Goal: Use online tool/utility: Utilize a website feature to perform a specific function

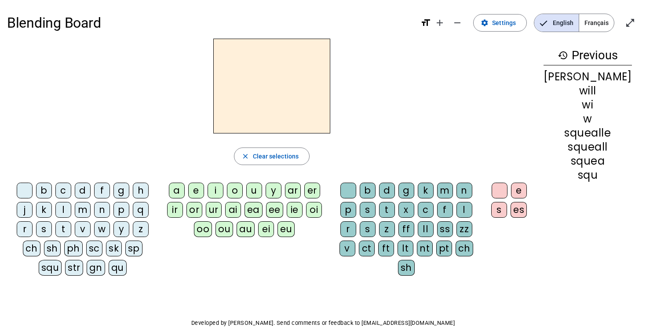
click at [356, 185] on div at bounding box center [348, 191] width 16 height 16
click at [356, 193] on div at bounding box center [348, 191] width 16 height 16
click at [374, 192] on div "b" at bounding box center [368, 191] width 16 height 16
click at [116, 189] on div "g" at bounding box center [121, 191] width 16 height 16
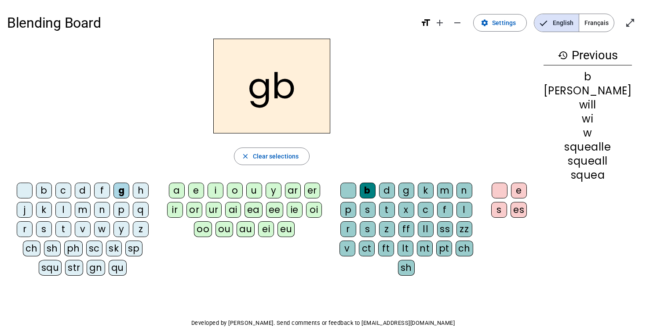
click at [204, 192] on div "e" at bounding box center [196, 191] width 16 height 16
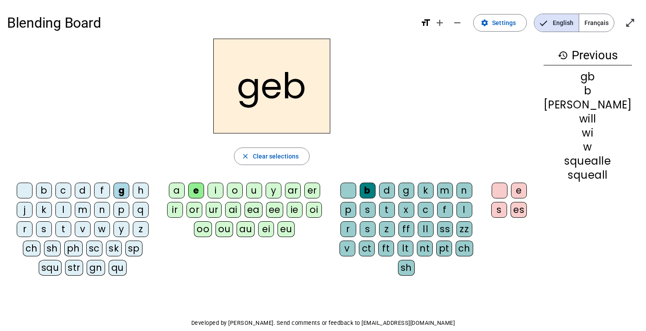
click at [398, 211] on div "x" at bounding box center [406, 210] width 16 height 16
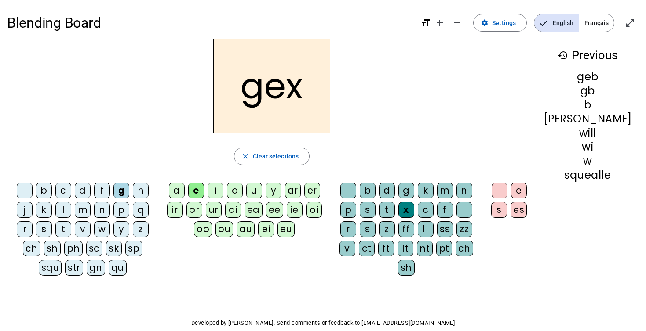
click at [265, 198] on letter-bubble "u" at bounding box center [255, 192] width 19 height 19
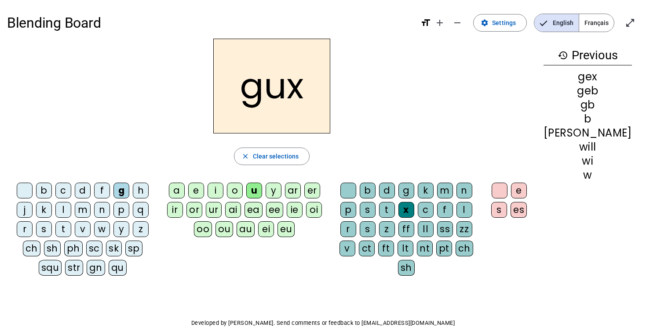
click at [395, 197] on div "d" at bounding box center [387, 191] width 16 height 16
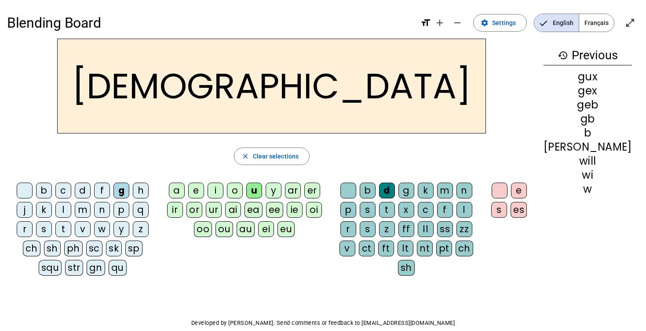
click at [456, 234] on letter-bubble "zz" at bounding box center [465, 231] width 19 height 19
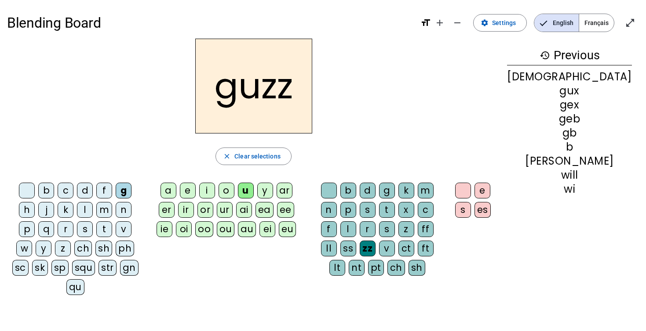
click at [395, 241] on div "v" at bounding box center [387, 249] width 16 height 16
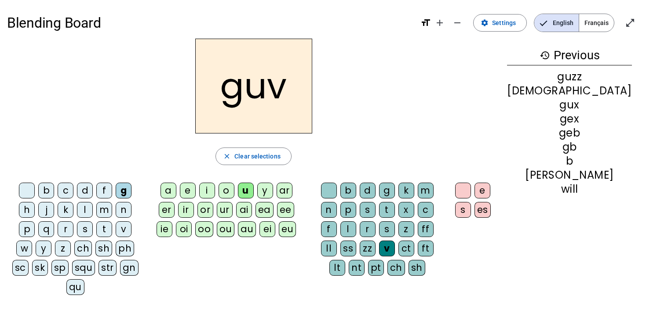
click at [375, 222] on div "r" at bounding box center [368, 230] width 16 height 16
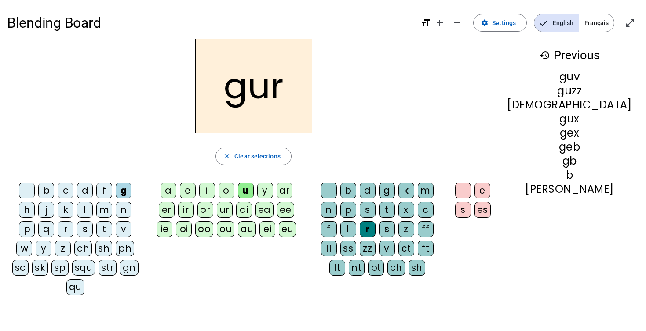
click at [494, 199] on letter-bubble "e" at bounding box center [483, 192] width 19 height 19
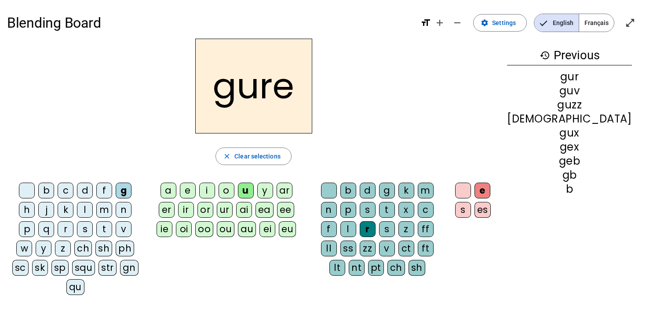
click at [491, 207] on div "es" at bounding box center [482, 210] width 16 height 16
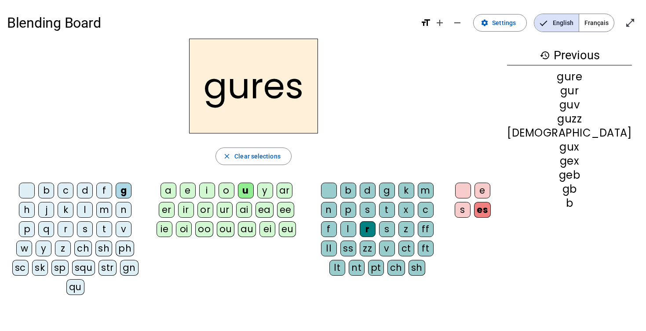
click at [368, 218] on letter-bubble "s" at bounding box center [369, 211] width 19 height 19
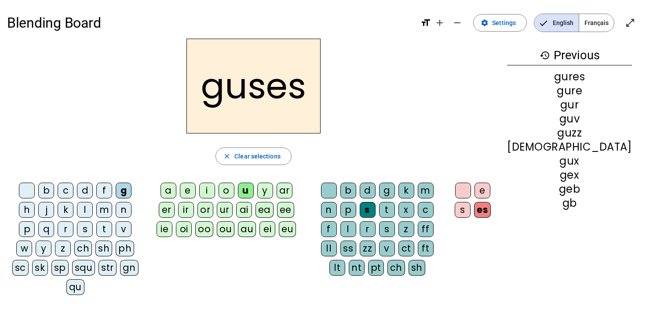
click at [371, 218] on letter-bubble "s" at bounding box center [369, 211] width 19 height 19
click at [379, 214] on div "t" at bounding box center [387, 210] width 16 height 16
click at [379, 212] on div "t" at bounding box center [387, 210] width 16 height 16
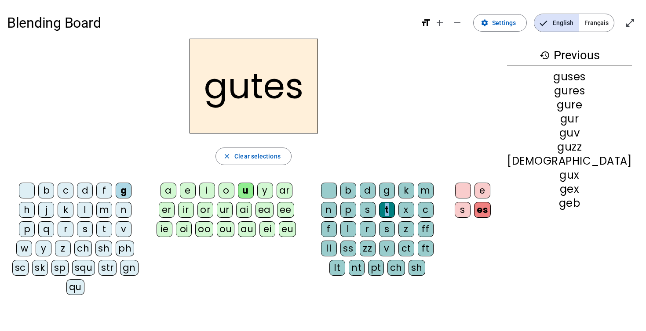
click at [379, 212] on div "t" at bounding box center [387, 210] width 16 height 16
click at [379, 219] on letter-bubble "t" at bounding box center [388, 211] width 19 height 19
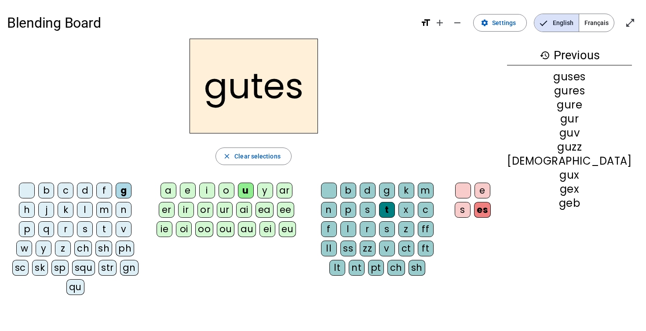
click at [418, 233] on div "ff" at bounding box center [426, 230] width 16 height 16
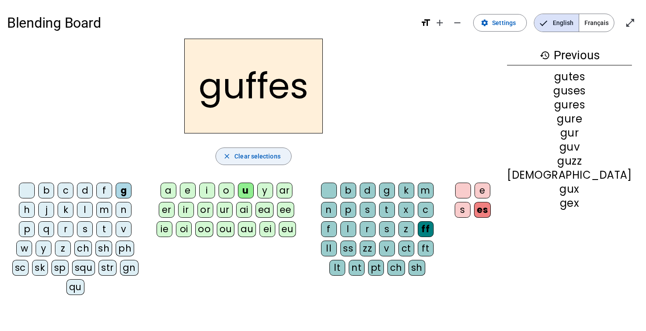
click at [276, 151] on span "Clear selections" at bounding box center [257, 156] width 46 height 11
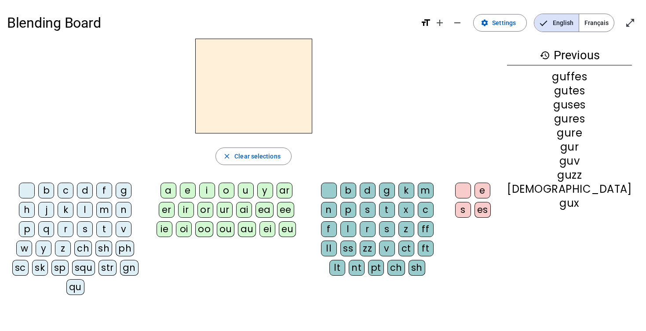
click at [96, 213] on div "m" at bounding box center [104, 210] width 16 height 16
click at [273, 189] on div "y" at bounding box center [265, 191] width 16 height 16
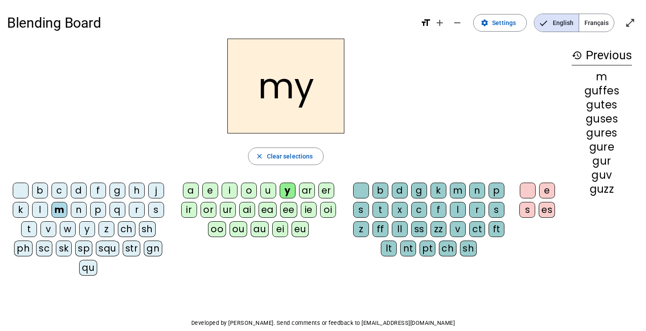
click at [214, 190] on div "e" at bounding box center [210, 191] width 16 height 16
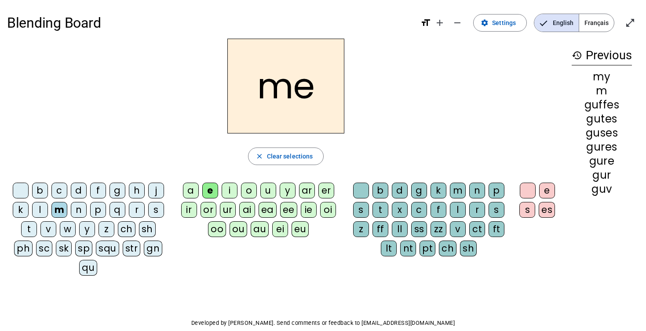
click at [406, 216] on div "x" at bounding box center [400, 210] width 16 height 16
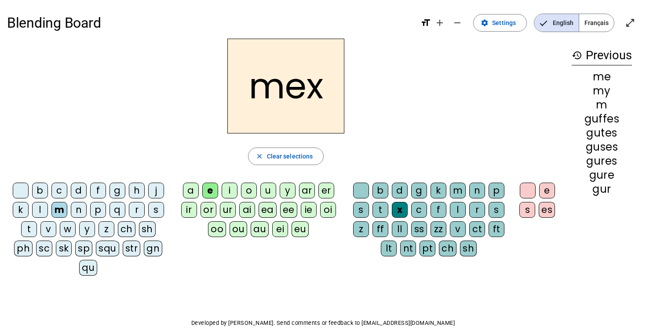
click at [296, 145] on div "mex close Clear selections b c d f g h j k l m n p q r s t v w y z ch sh ph sc …" at bounding box center [285, 161] width 557 height 244
click at [296, 149] on span "button" at bounding box center [285, 156] width 75 height 21
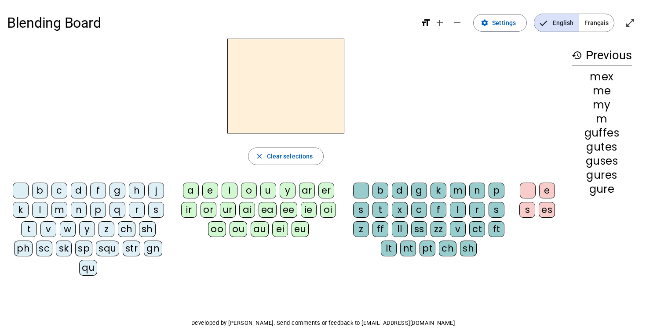
click at [152, 206] on div "s" at bounding box center [156, 210] width 16 height 16
click at [209, 185] on div "e" at bounding box center [210, 191] width 16 height 16
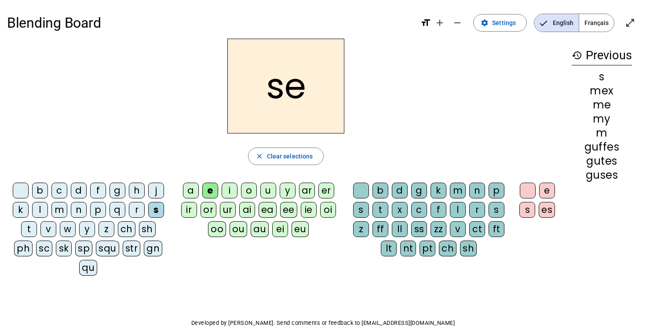
click at [404, 207] on div "x" at bounding box center [400, 210] width 16 height 16
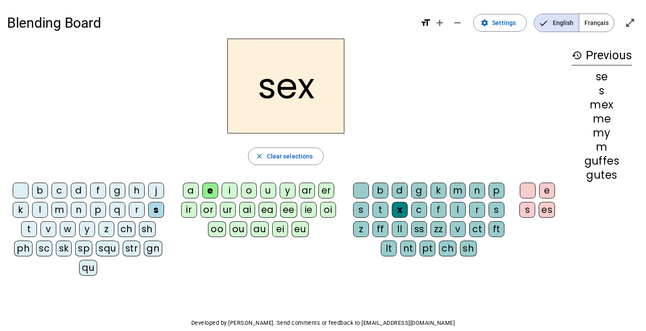
click at [397, 209] on div "x" at bounding box center [400, 210] width 16 height 16
click at [276, 164] on span "button" at bounding box center [285, 156] width 75 height 21
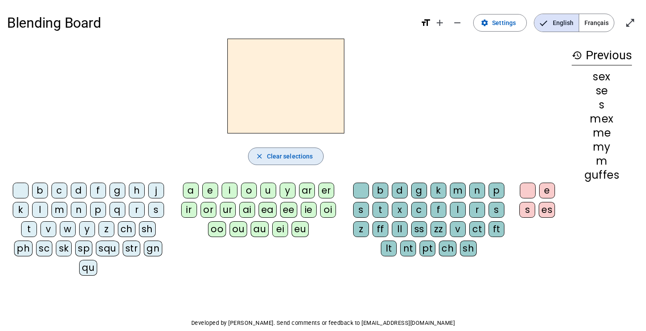
click at [269, 205] on div "ea" at bounding box center [267, 210] width 18 height 16
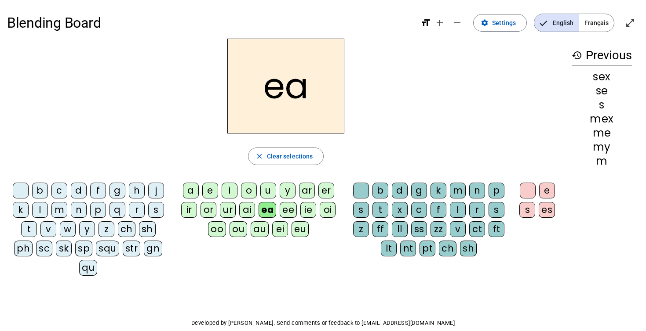
click at [295, 206] on div "ee" at bounding box center [288, 210] width 17 height 16
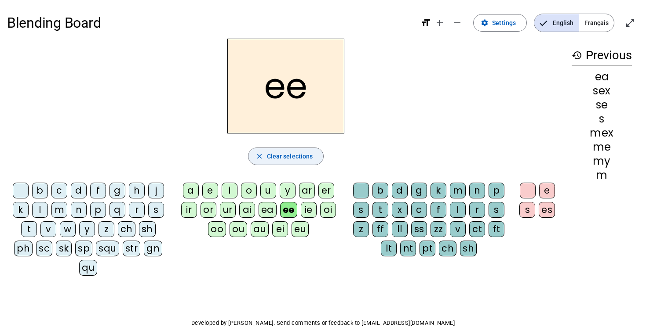
click at [301, 148] on span "button" at bounding box center [285, 156] width 75 height 21
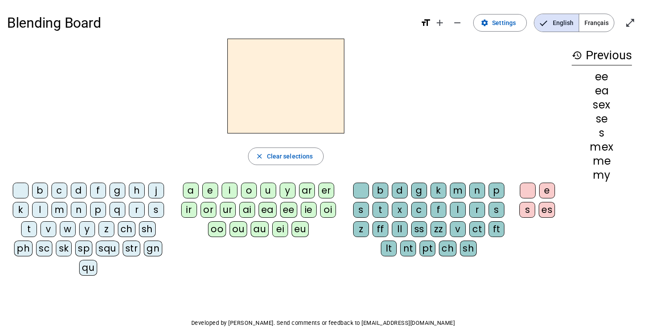
click at [295, 200] on letter-bubble "y" at bounding box center [289, 192] width 19 height 19
click at [295, 159] on span "Clear selections" at bounding box center [290, 156] width 46 height 11
click at [294, 196] on div "y" at bounding box center [288, 191] width 16 height 16
click at [309, 138] on div "y close Clear selections b c d f g h j k l m n p q r s t v w y z ch sh ph sc sk…" at bounding box center [285, 161] width 557 height 244
click at [300, 201] on letter-bubble "ar" at bounding box center [308, 192] width 19 height 19
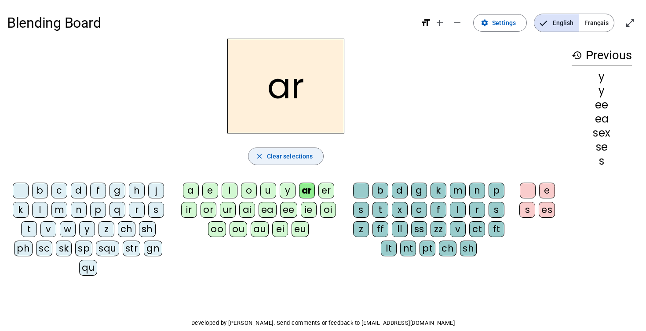
click at [300, 159] on span "Clear selections" at bounding box center [290, 156] width 46 height 11
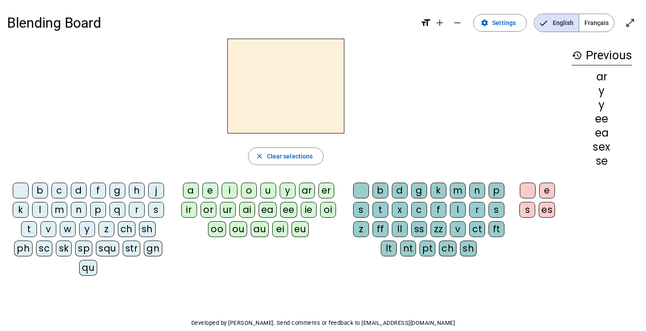
click at [281, 190] on div "y" at bounding box center [288, 191] width 16 height 16
click at [282, 160] on span "Clear selections" at bounding box center [290, 156] width 46 height 11
click at [282, 199] on letter-bubble "y" at bounding box center [289, 192] width 19 height 19
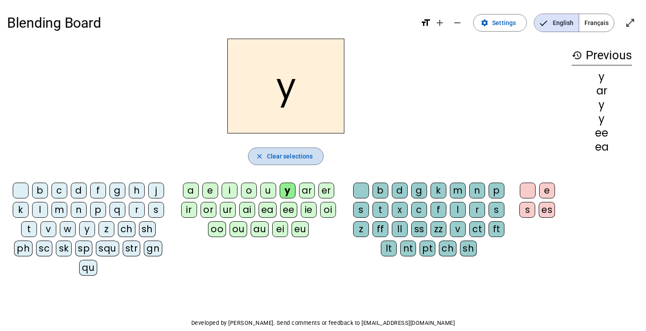
click at [282, 155] on span "Clear selections" at bounding box center [290, 156] width 46 height 11
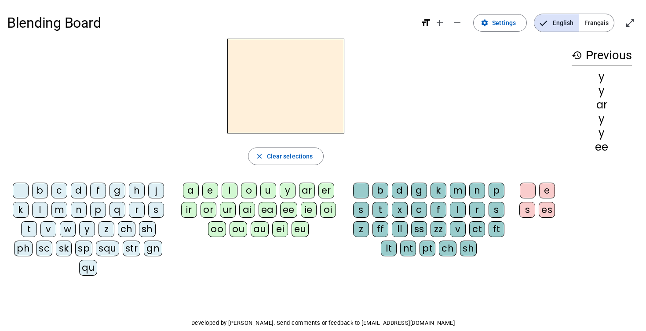
click at [275, 191] on div "u" at bounding box center [268, 191] width 16 height 16
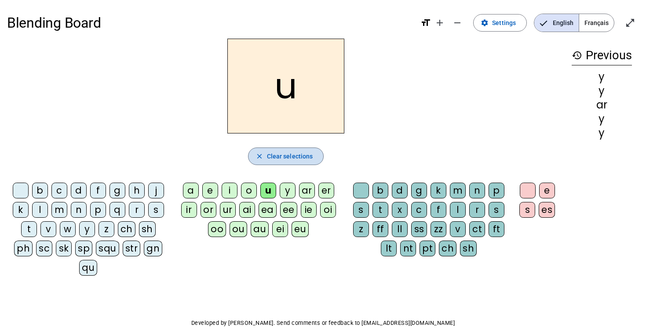
click at [279, 163] on span "button" at bounding box center [285, 156] width 75 height 21
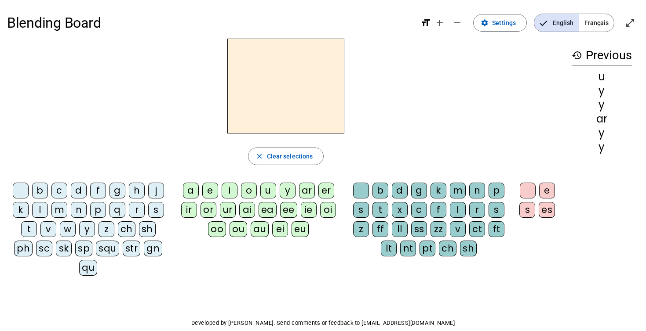
click at [607, 60] on h3 "history Previous" at bounding box center [601, 56] width 60 height 20
click at [572, 55] on mat-icon "history" at bounding box center [576, 55] width 11 height 11
click at [98, 229] on div "z" at bounding box center [106, 230] width 16 height 16
click at [60, 228] on div "w" at bounding box center [68, 230] width 16 height 16
click at [76, 201] on letter-bubble "d" at bounding box center [80, 192] width 19 height 19
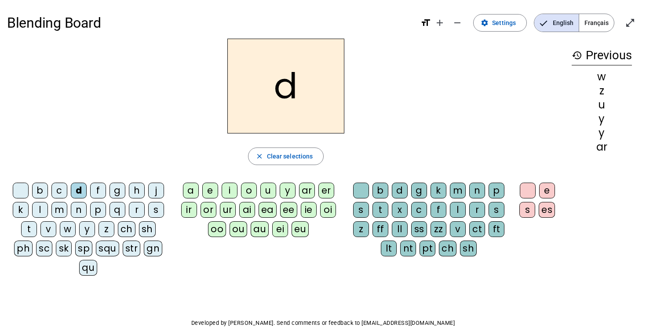
click at [55, 210] on div "m" at bounding box center [59, 210] width 16 height 16
click at [208, 189] on div "e" at bounding box center [210, 191] width 16 height 16
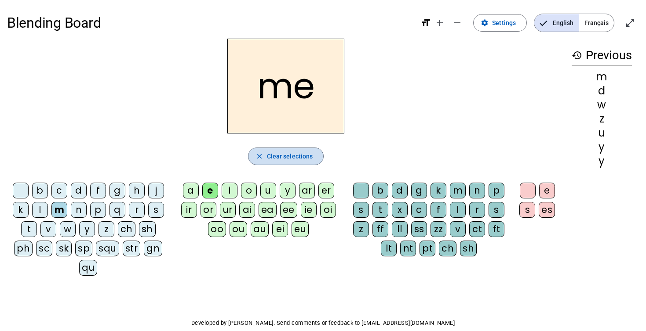
click at [307, 158] on span "Clear selections" at bounding box center [290, 156] width 46 height 11
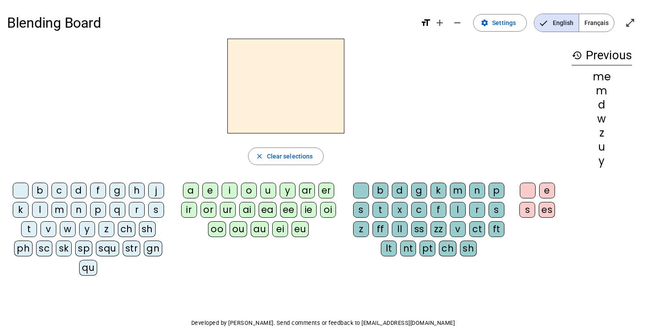
click at [77, 191] on div "d" at bounding box center [79, 191] width 16 height 16
click at [208, 190] on div "e" at bounding box center [210, 191] width 16 height 16
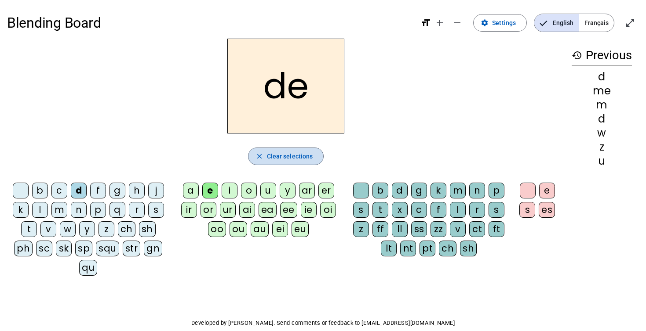
click at [275, 158] on span "Clear selections" at bounding box center [290, 156] width 46 height 11
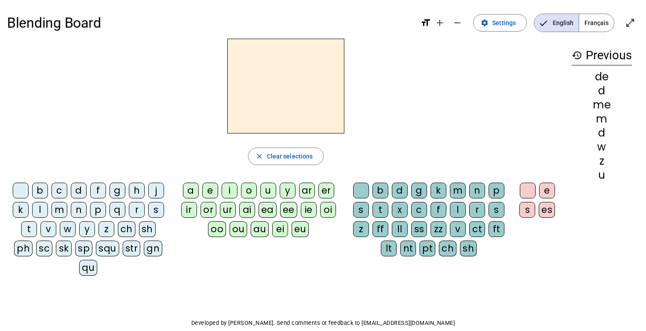
click at [602, 281] on div "Blending Board format_size add remove settings Settings English Français open_i…" at bounding box center [323, 187] width 646 height 375
click at [123, 252] on div "str" at bounding box center [132, 249] width 18 height 16
click at [289, 207] on div "ee" at bounding box center [288, 210] width 17 height 16
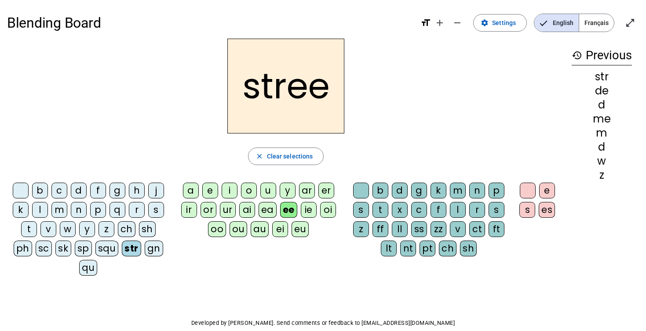
click at [389, 251] on div "lt" at bounding box center [389, 249] width 16 height 16
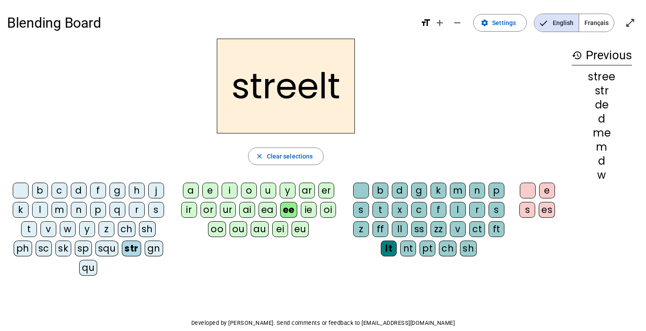
click at [549, 206] on div "es" at bounding box center [546, 210] width 16 height 16
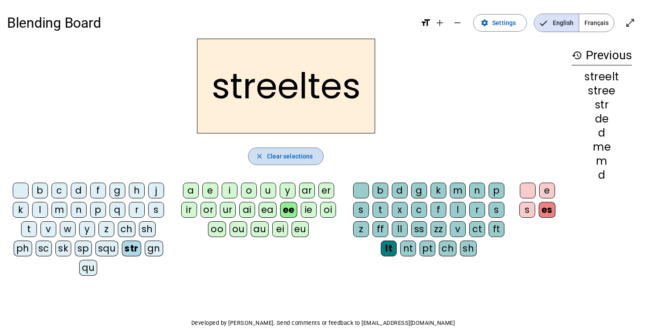
click at [277, 154] on span "Clear selections" at bounding box center [290, 156] width 46 height 11
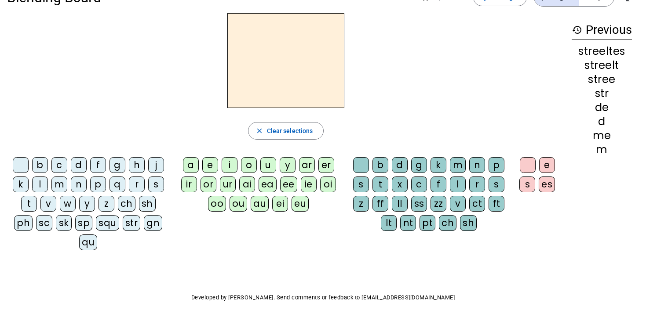
scroll to position [25, 0]
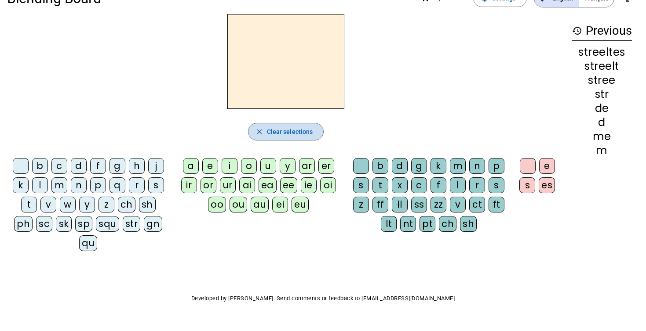
click at [314, 130] on span "button" at bounding box center [285, 131] width 75 height 21
click at [400, 204] on div "ll" at bounding box center [400, 205] width 16 height 16
click at [285, 166] on div "y" at bounding box center [288, 166] width 16 height 16
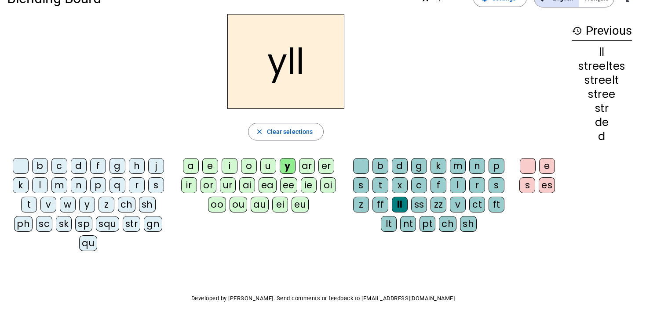
click at [38, 182] on div "l" at bounding box center [40, 186] width 16 height 16
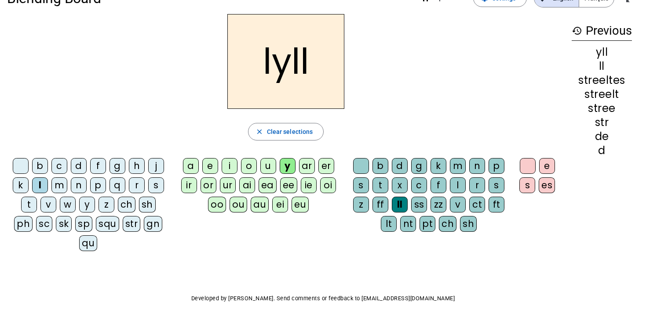
click at [101, 166] on div "f" at bounding box center [98, 166] width 16 height 16
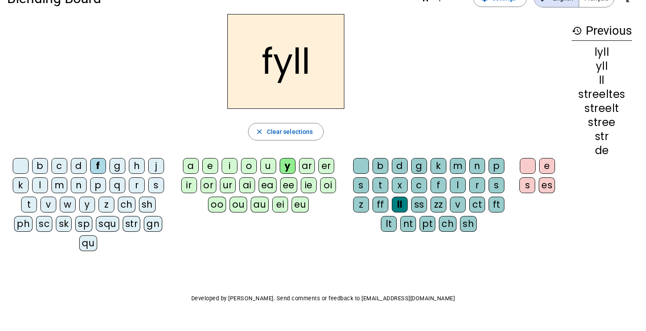
click at [547, 185] on div "es" at bounding box center [546, 186] width 16 height 16
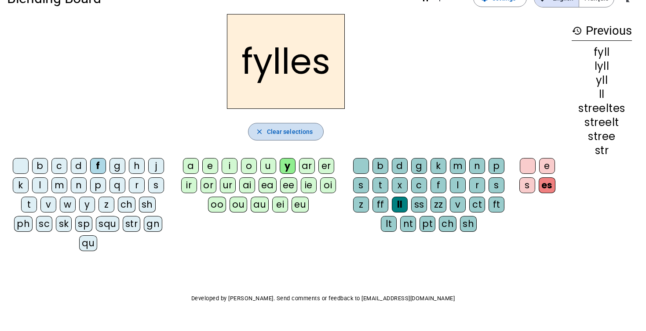
click at [283, 138] on span "button" at bounding box center [285, 131] width 75 height 21
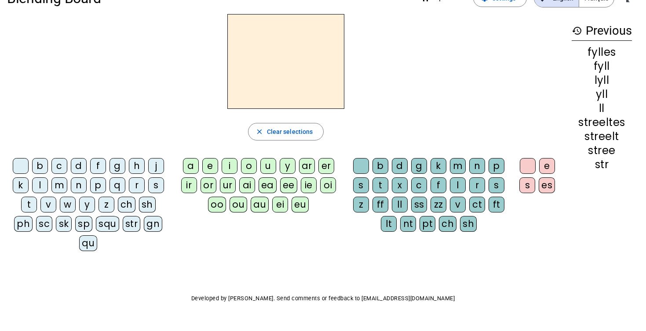
click at [438, 258] on div "Blending Board format_size add remove settings Settings English Français open_i…" at bounding box center [323, 162] width 646 height 375
click at [22, 184] on div "k" at bounding box center [21, 186] width 16 height 16
click at [191, 164] on div "a" at bounding box center [191, 166] width 16 height 16
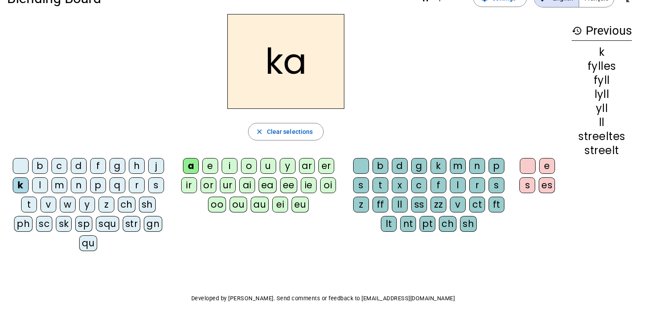
scroll to position [24, 0]
click at [363, 164] on div at bounding box center [361, 167] width 16 height 16
click at [549, 184] on div "es" at bounding box center [546, 186] width 16 height 16
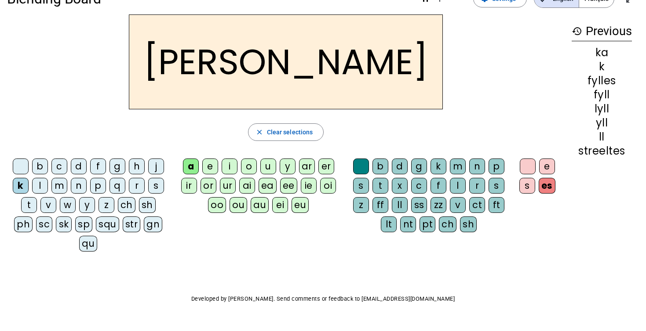
click at [359, 164] on div at bounding box center [361, 167] width 16 height 16
click at [299, 130] on span "Clear selections" at bounding box center [290, 132] width 46 height 11
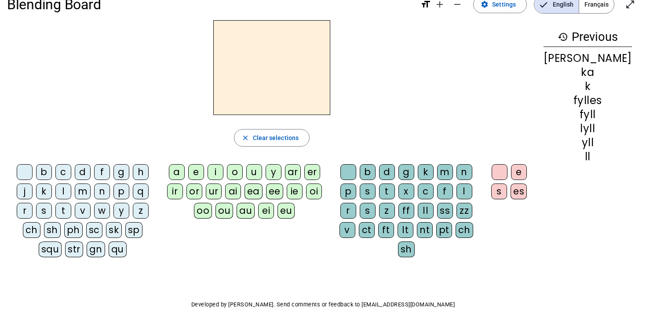
scroll to position [14, 0]
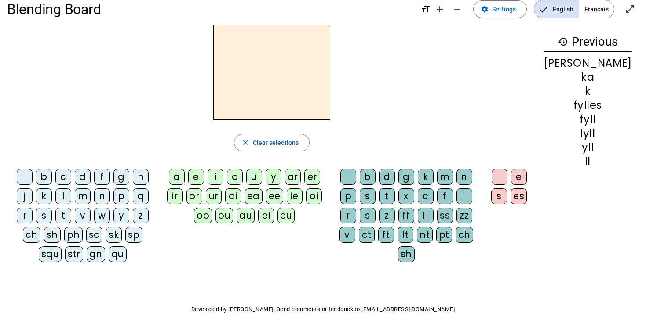
click at [94, 217] on div "w" at bounding box center [102, 216] width 16 height 16
click at [243, 176] on div "o" at bounding box center [235, 177] width 16 height 16
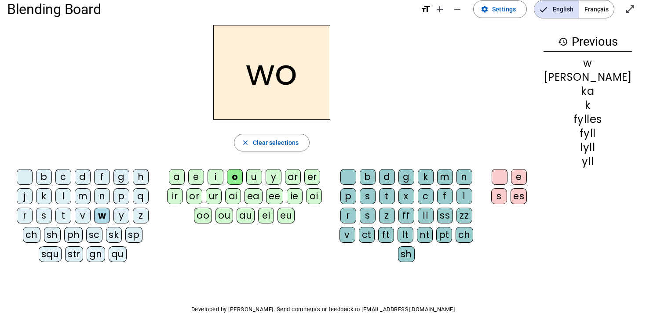
drag, startPoint x: 498, startPoint y: 193, endPoint x: 507, endPoint y: 201, distance: 12.8
click at [375, 208] on div "s" at bounding box center [368, 216] width 16 height 16
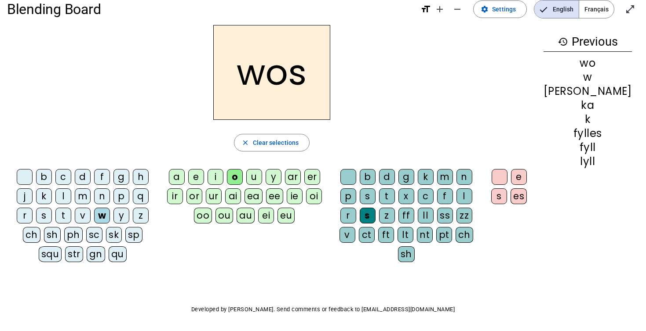
drag, startPoint x: 545, startPoint y: 175, endPoint x: 546, endPoint y: 179, distance: 5.0
click at [527, 175] on div "e" at bounding box center [519, 177] width 16 height 16
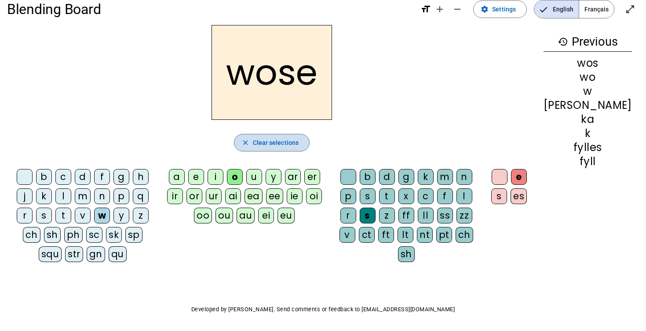
click at [299, 145] on span "Clear selections" at bounding box center [276, 143] width 46 height 11
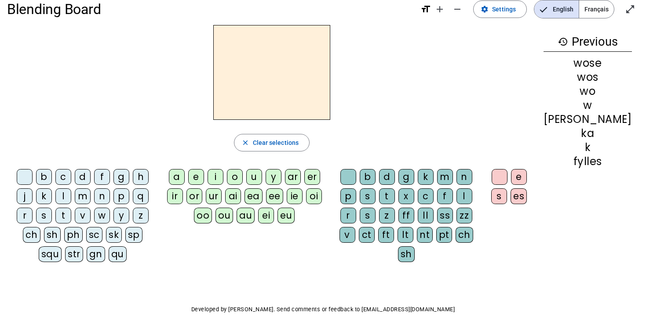
click at [55, 193] on div "l" at bounding box center [63, 197] width 16 height 16
click at [204, 174] on div "e" at bounding box center [196, 177] width 16 height 16
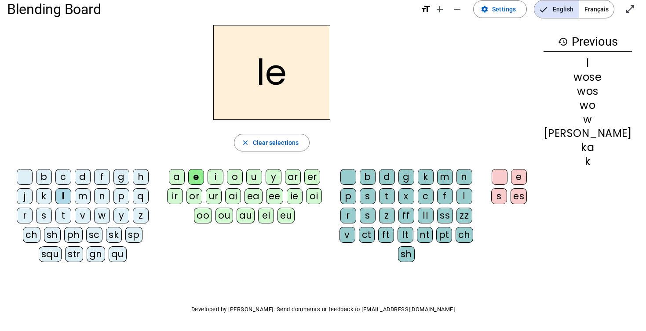
click at [223, 173] on div "i" at bounding box center [215, 177] width 16 height 16
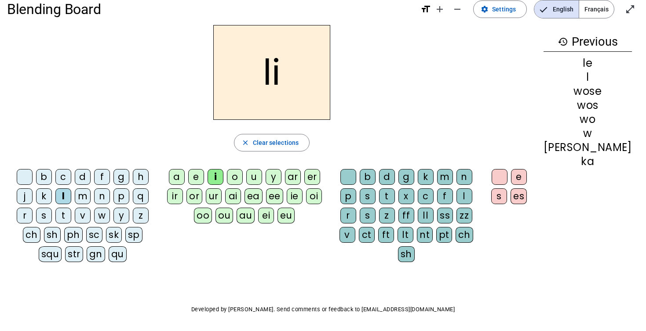
click at [212, 168] on div "a e i o u y ar er ir or ur ai ea ee ie oi oo ou au ei eu" at bounding box center [246, 198] width 169 height 65
click at [288, 143] on span "Clear selections" at bounding box center [276, 143] width 46 height 11
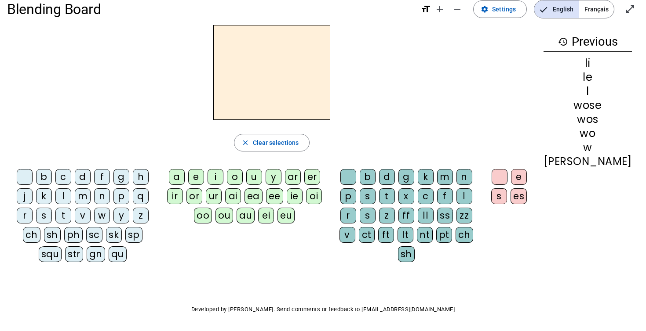
click at [58, 172] on div "c" at bounding box center [63, 177] width 16 height 16
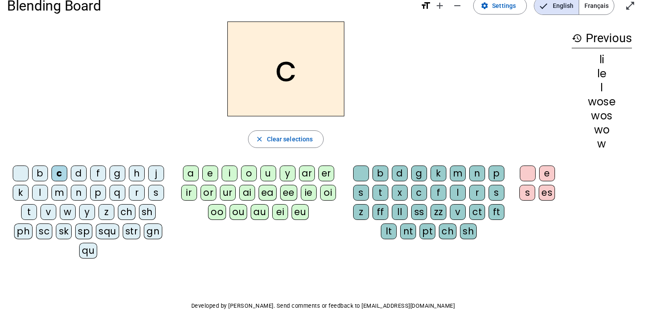
scroll to position [17, 0]
click at [269, 173] on div "u" at bounding box center [268, 174] width 16 height 16
click at [395, 171] on div "d" at bounding box center [400, 174] width 16 height 16
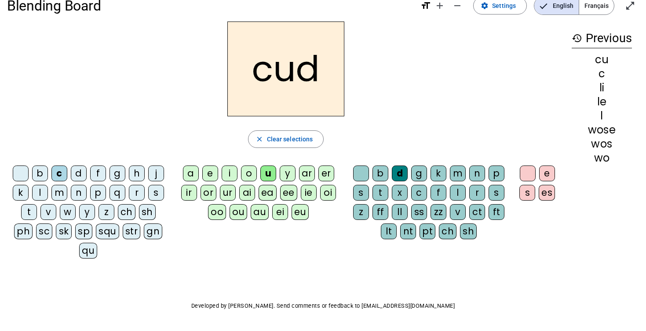
click at [528, 189] on div "s" at bounding box center [527, 193] width 16 height 16
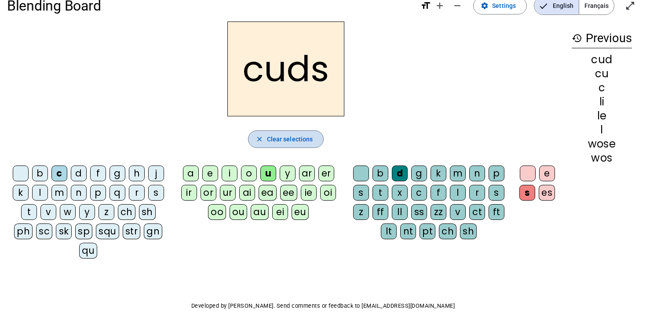
click at [287, 139] on span "Clear selections" at bounding box center [290, 139] width 46 height 11
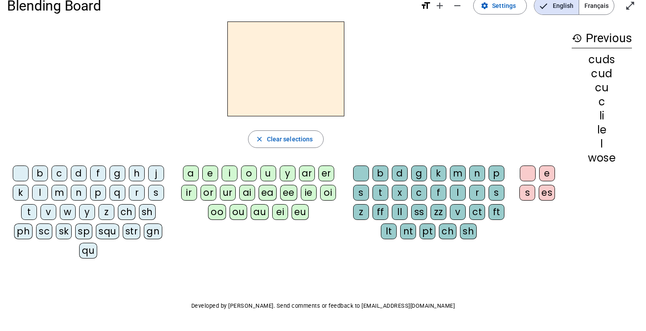
click at [247, 301] on p "Developed by [PERSON_NAME]. Send comments or feedback to [EMAIL_ADDRESS][DOMAIN…" at bounding box center [323, 306] width 632 height 11
click at [252, 301] on p "Developed by [PERSON_NAME]. Send comments or feedback to [EMAIL_ADDRESS][DOMAIN…" at bounding box center [323, 306] width 632 height 11
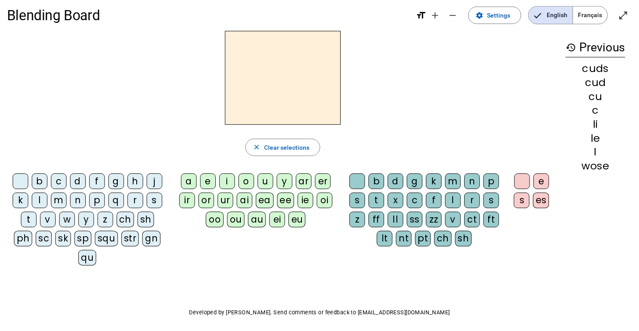
scroll to position [9, 0]
